Goal: Transaction & Acquisition: Book appointment/travel/reservation

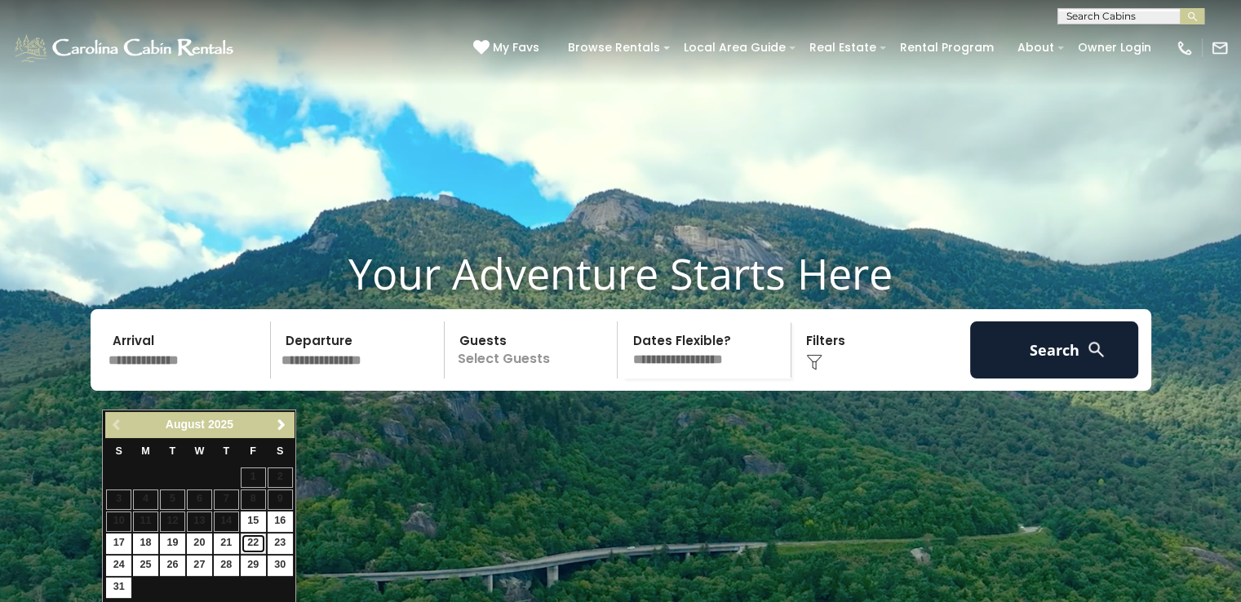
click at [256, 538] on link "22" at bounding box center [253, 544] width 25 height 20
type input "*******"
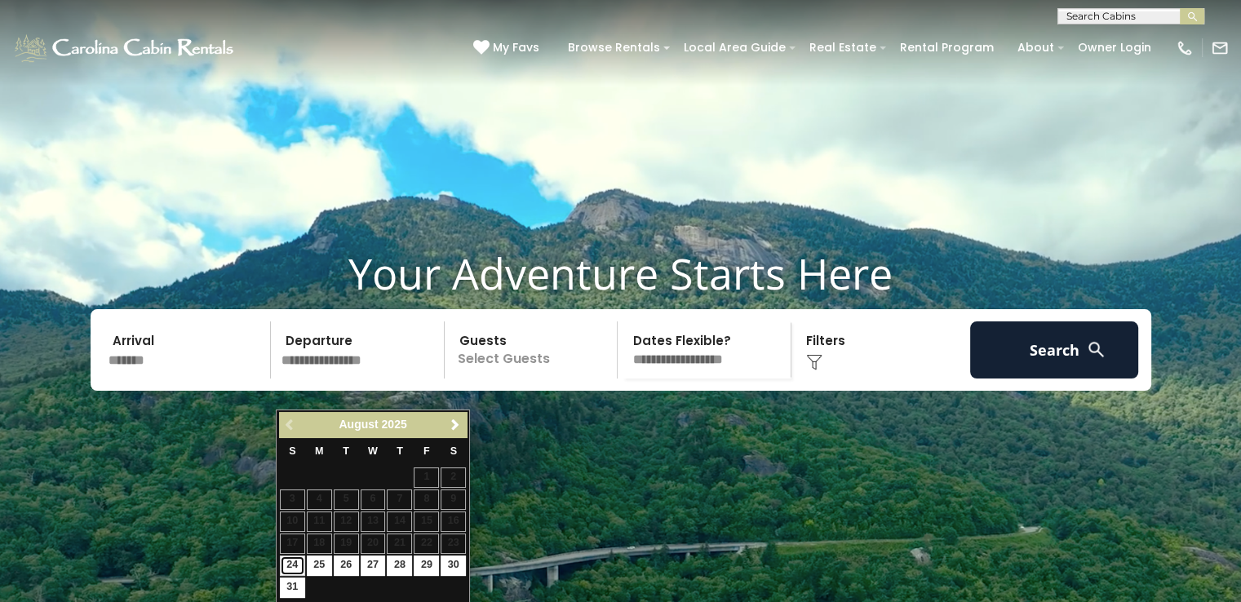
click at [285, 571] on link "24" at bounding box center [292, 566] width 25 height 20
type input "*******"
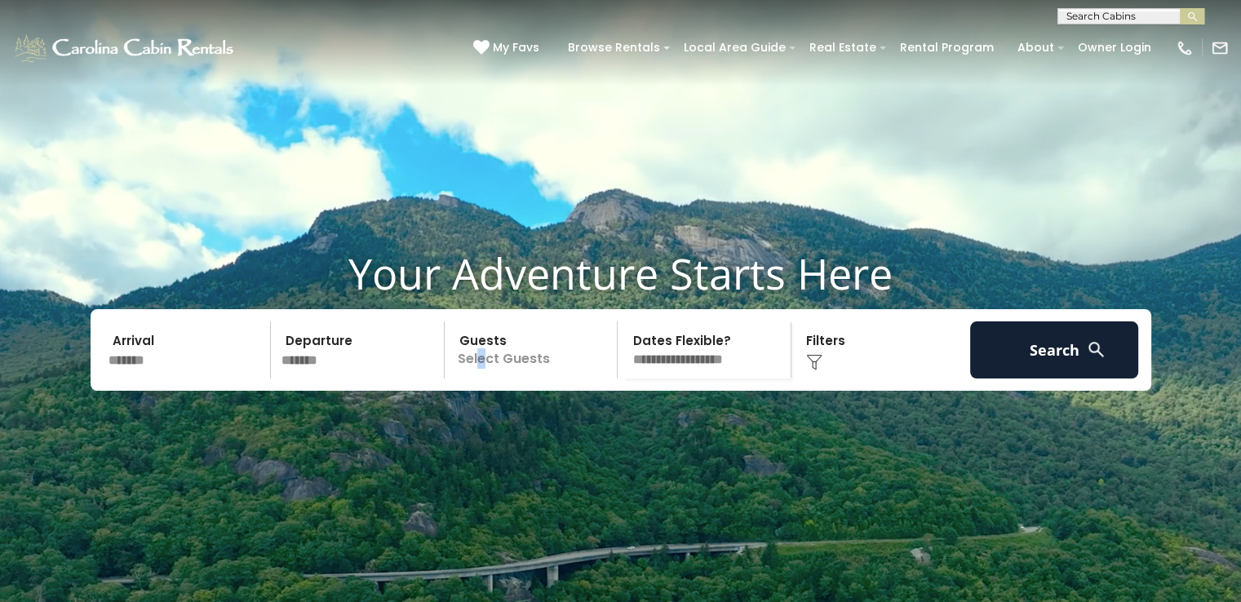
click at [481, 379] on p "Select Guests" at bounding box center [534, 349] width 168 height 57
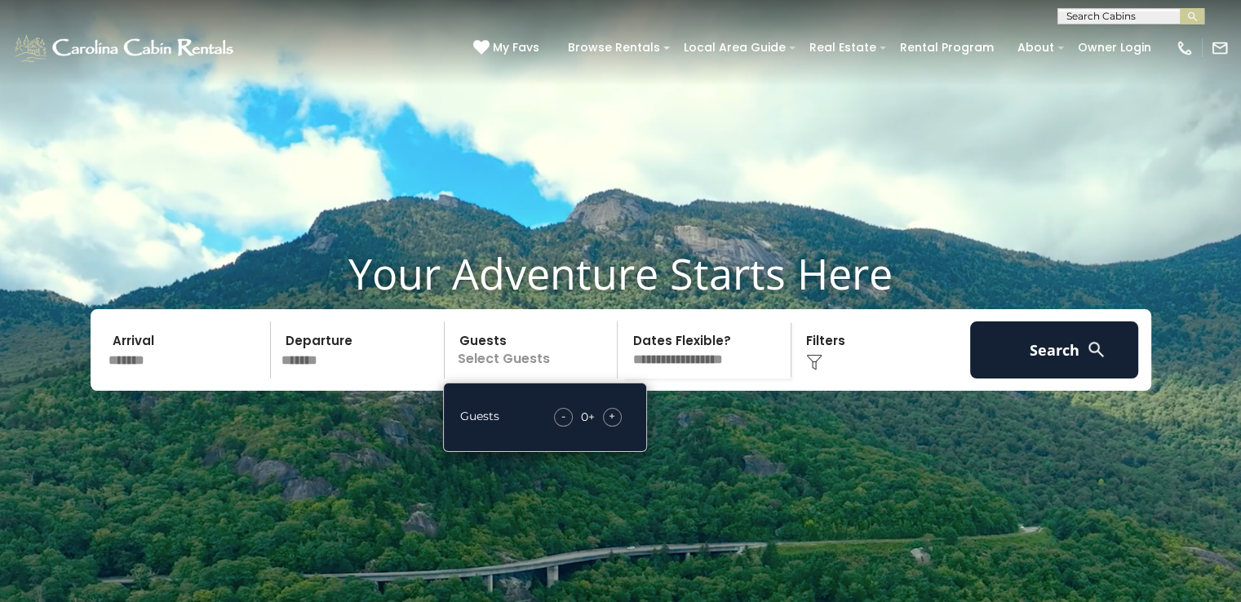
click at [618, 427] on div "+" at bounding box center [612, 417] width 19 height 19
click at [815, 370] on img at bounding box center [814, 362] width 16 height 16
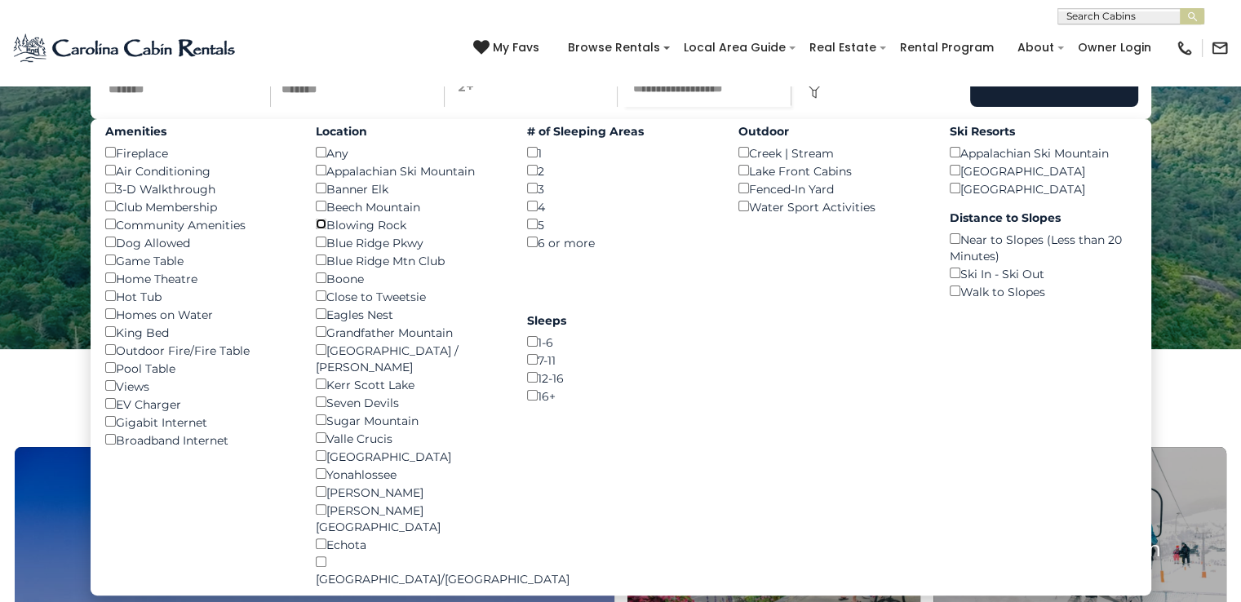
scroll to position [245, 0]
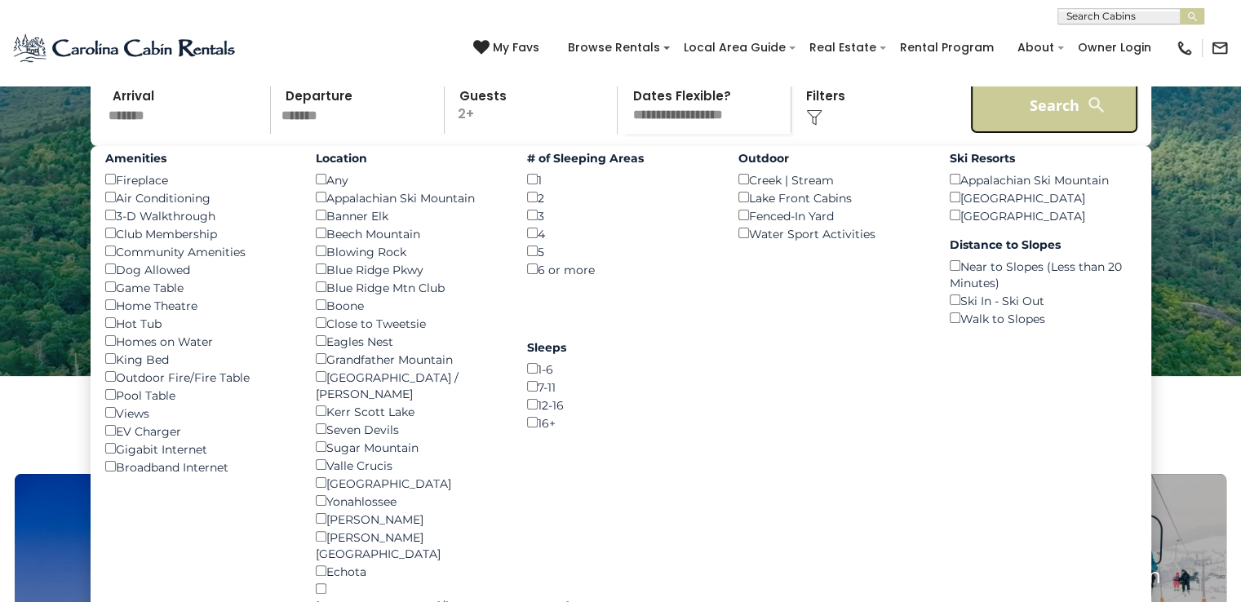
click at [1025, 134] on button "Search" at bounding box center [1054, 105] width 169 height 57
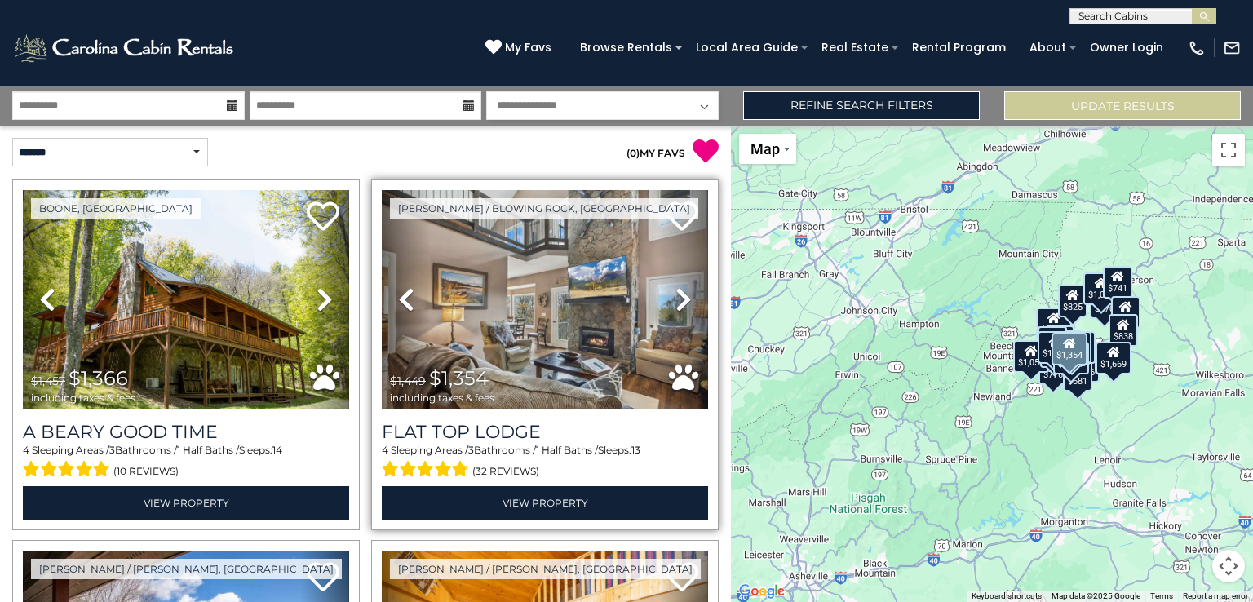
scroll to position [163, 0]
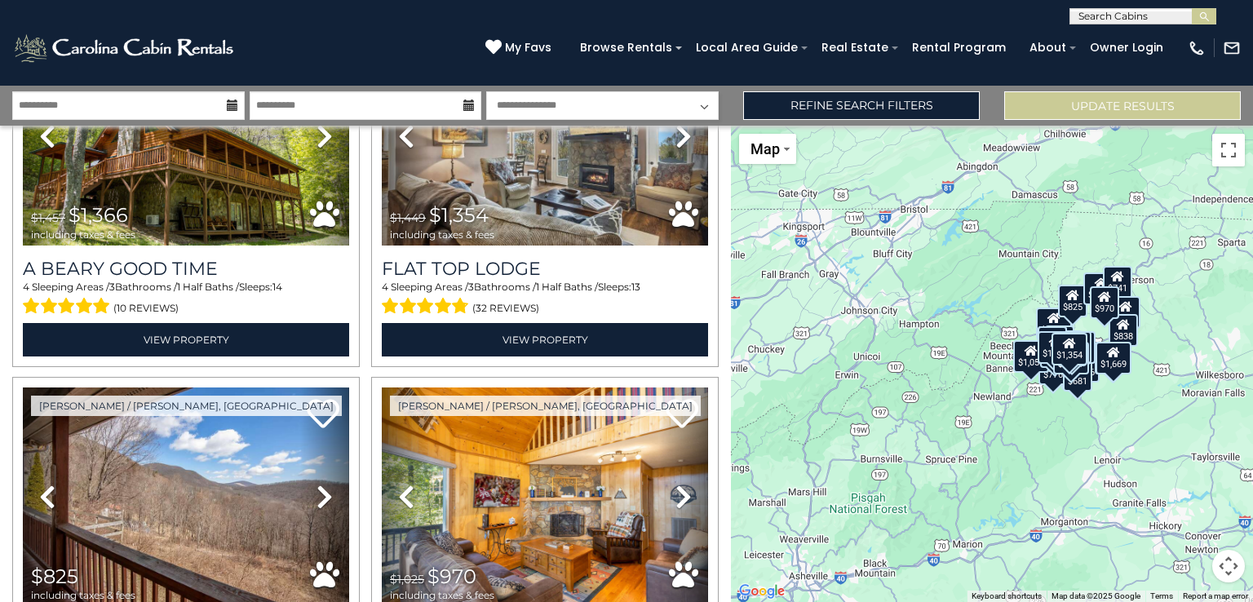
click at [935, 409] on div "$1,366 $1,354 $825 $970 $1,064 $951 $741 $903 $943 $875 $792 $776 $964 $776 $92…" at bounding box center [992, 364] width 522 height 476
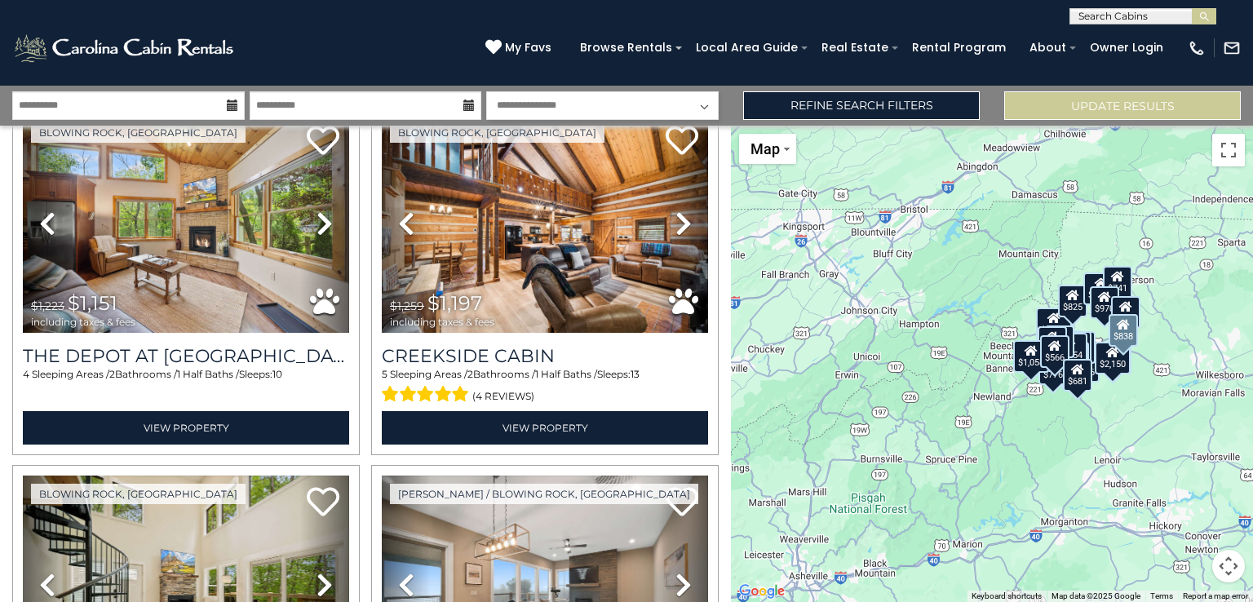
scroll to position [4647, 0]
